Goal: Navigation & Orientation: Find specific page/section

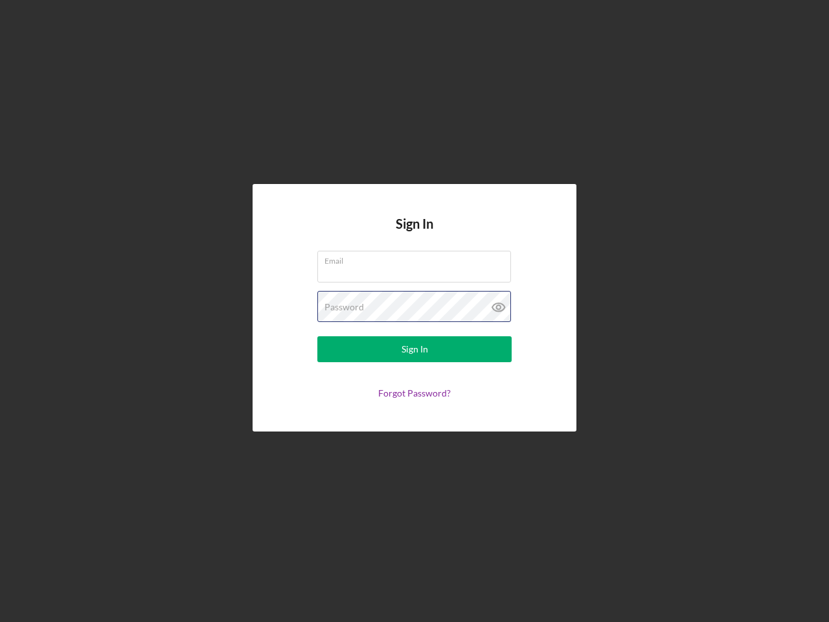
click at [415, 311] on div "Password" at bounding box center [414, 307] width 194 height 32
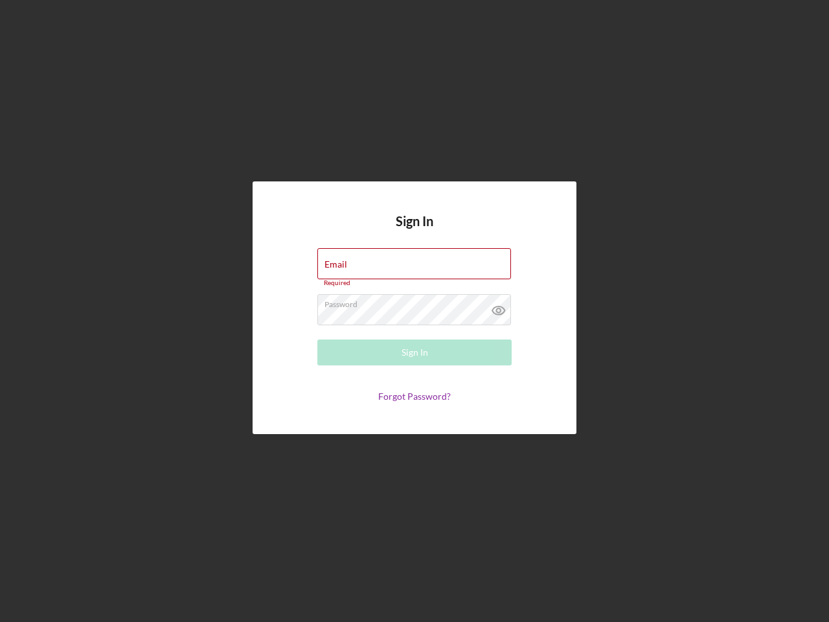
click at [499, 307] on icon at bounding box center [499, 310] width 32 height 32
